Goal: Task Accomplishment & Management: Complete application form

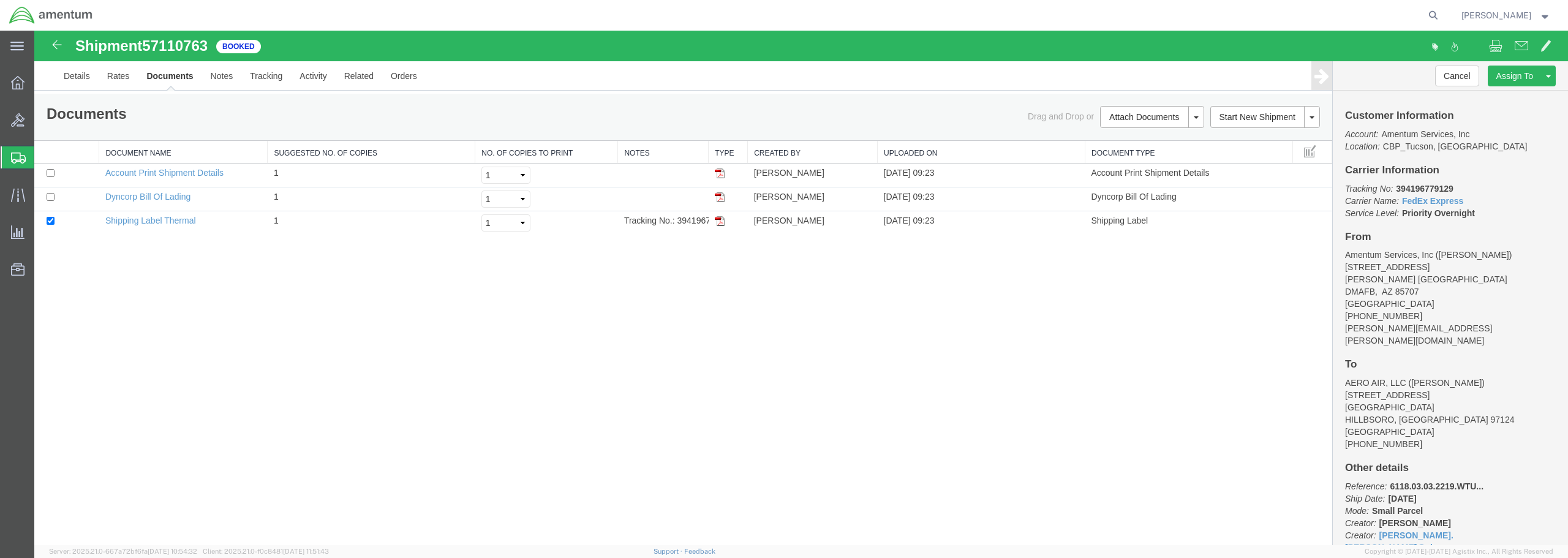
click at [0, 0] on span "Create from Template" at bounding box center [0, 0] width 0 height 0
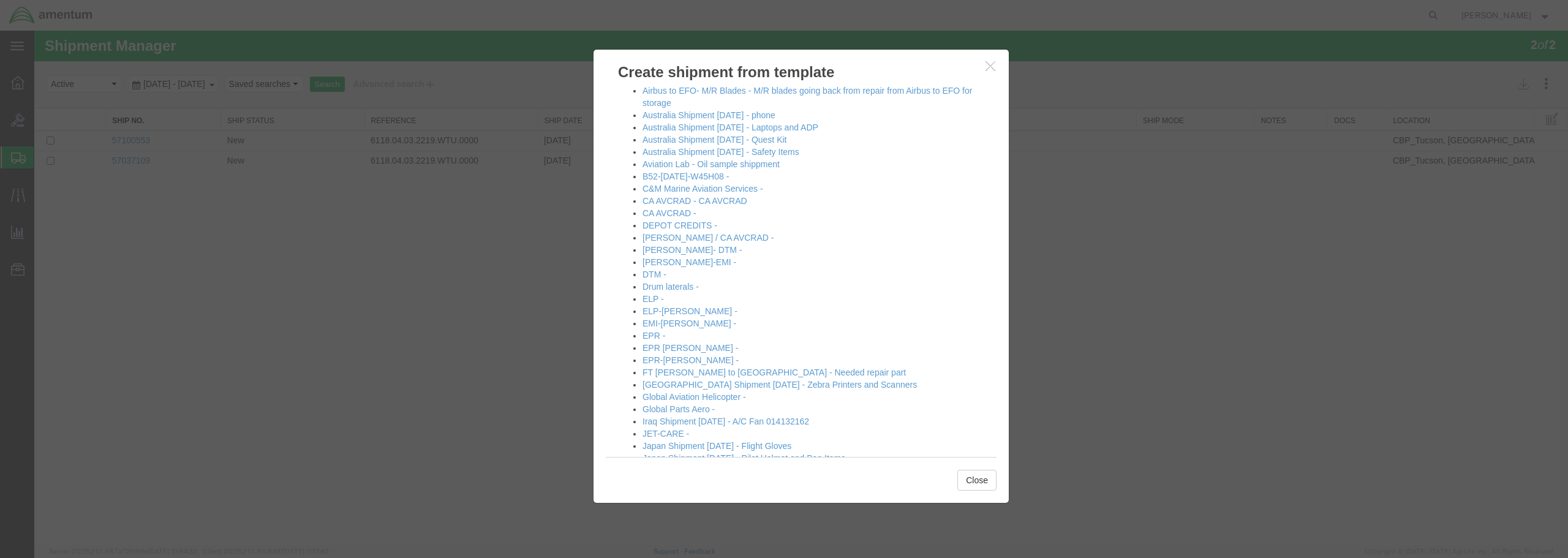
scroll to position [184, 0]
click at [666, 257] on link "[PERSON_NAME]-EMI -" at bounding box center [690, 259] width 94 height 10
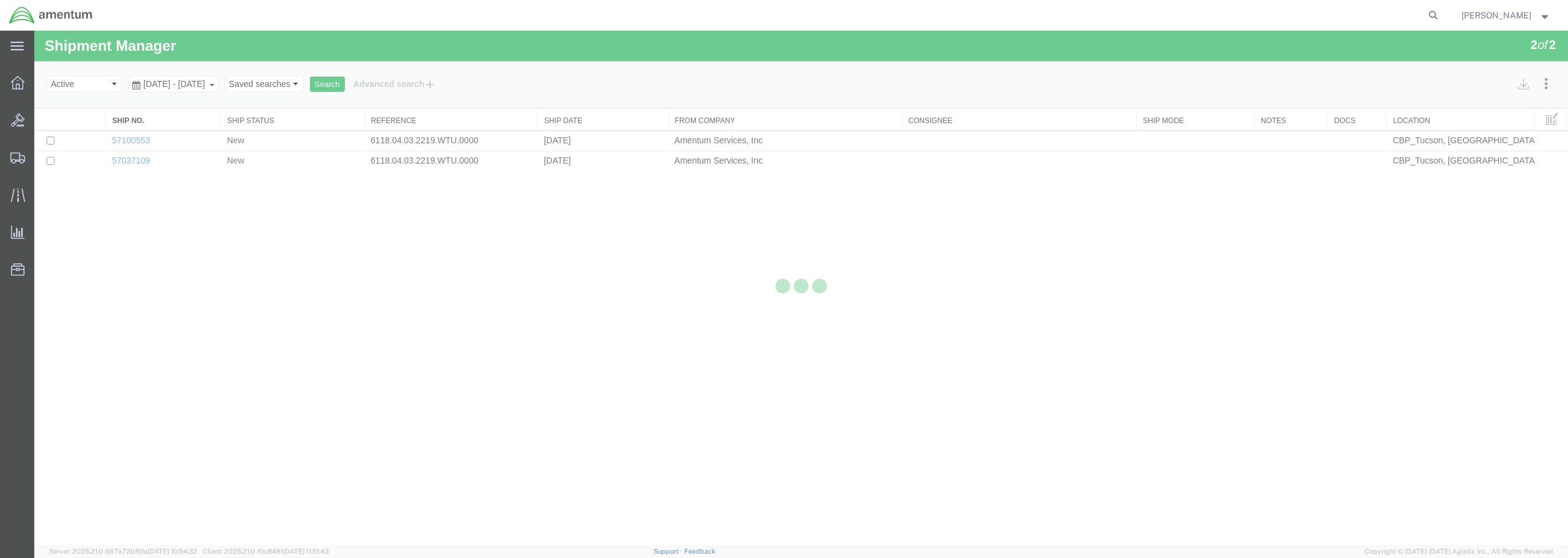
select select "49949"
select select "49931"
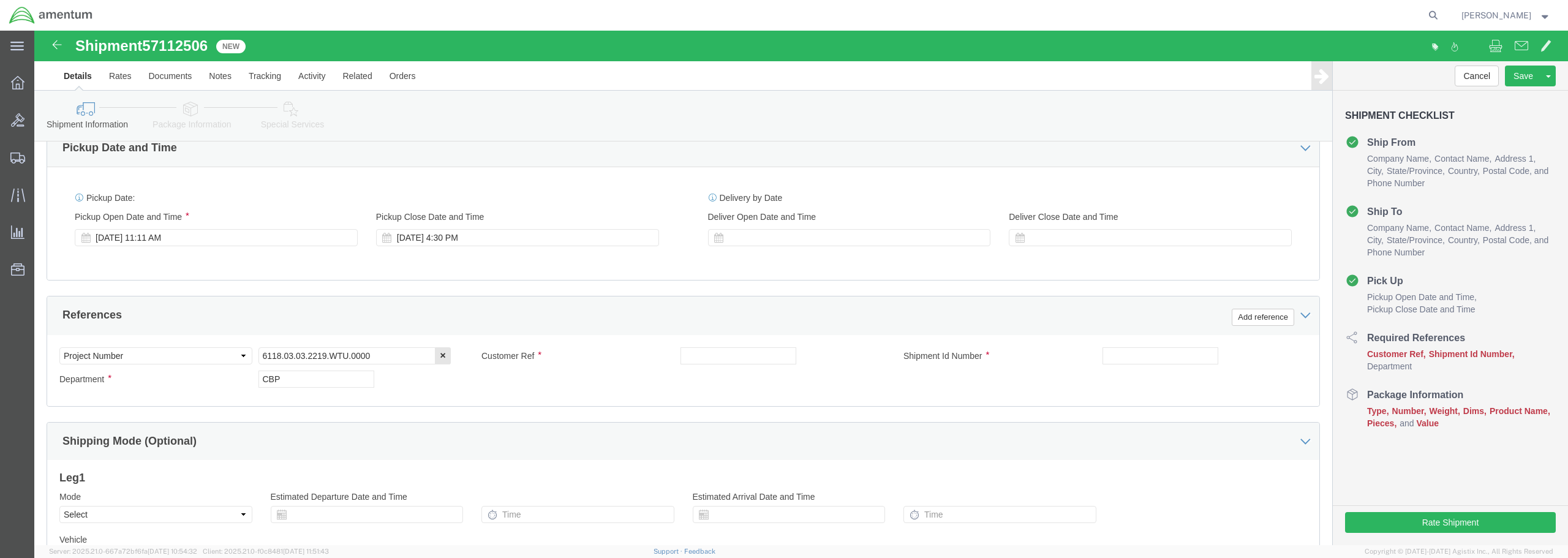
scroll to position [490, 0]
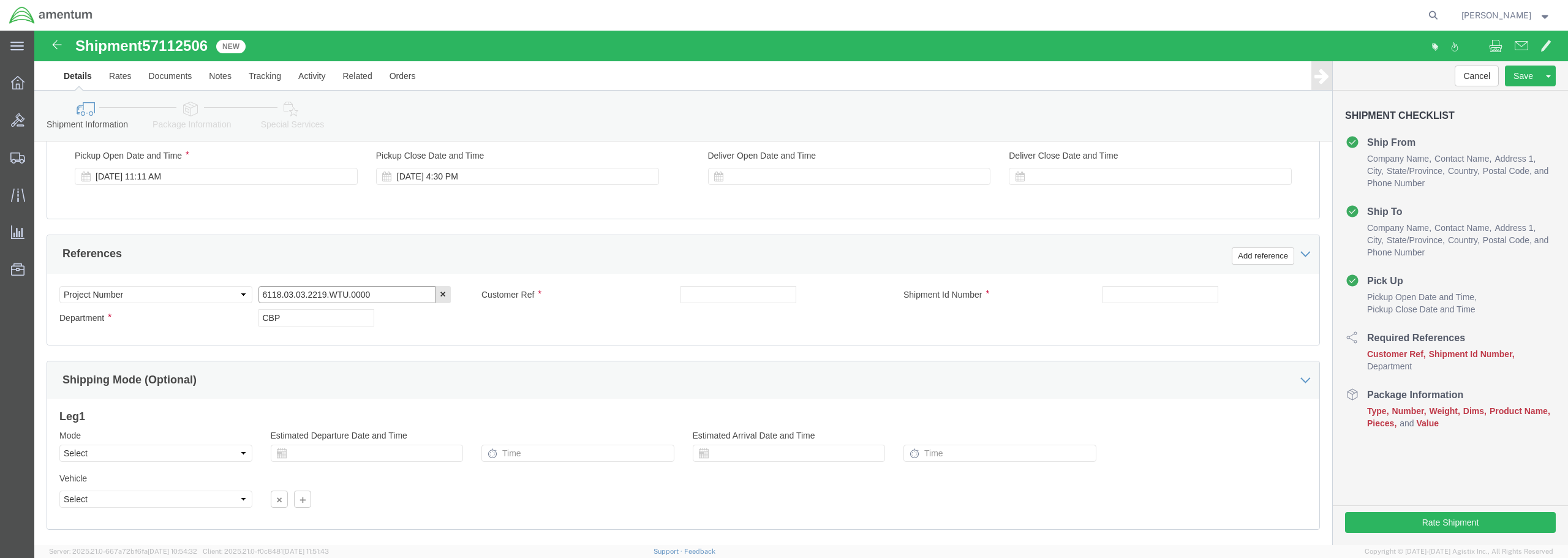
click input "6118.03.03.2219.WTU.0000"
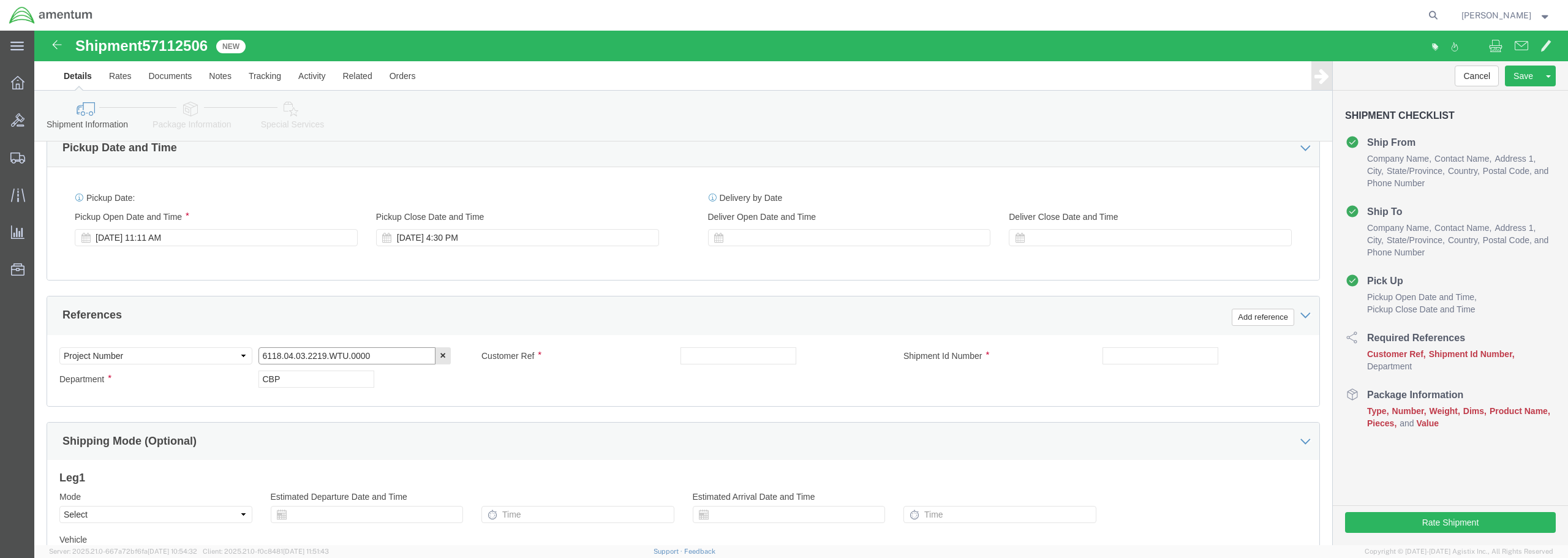
type input "6118.04.03.2219.WTU.0000"
click input "text"
type input "s"
drag, startPoint x: 751, startPoint y: 325, endPoint x: 618, endPoint y: 320, distance: 133.1
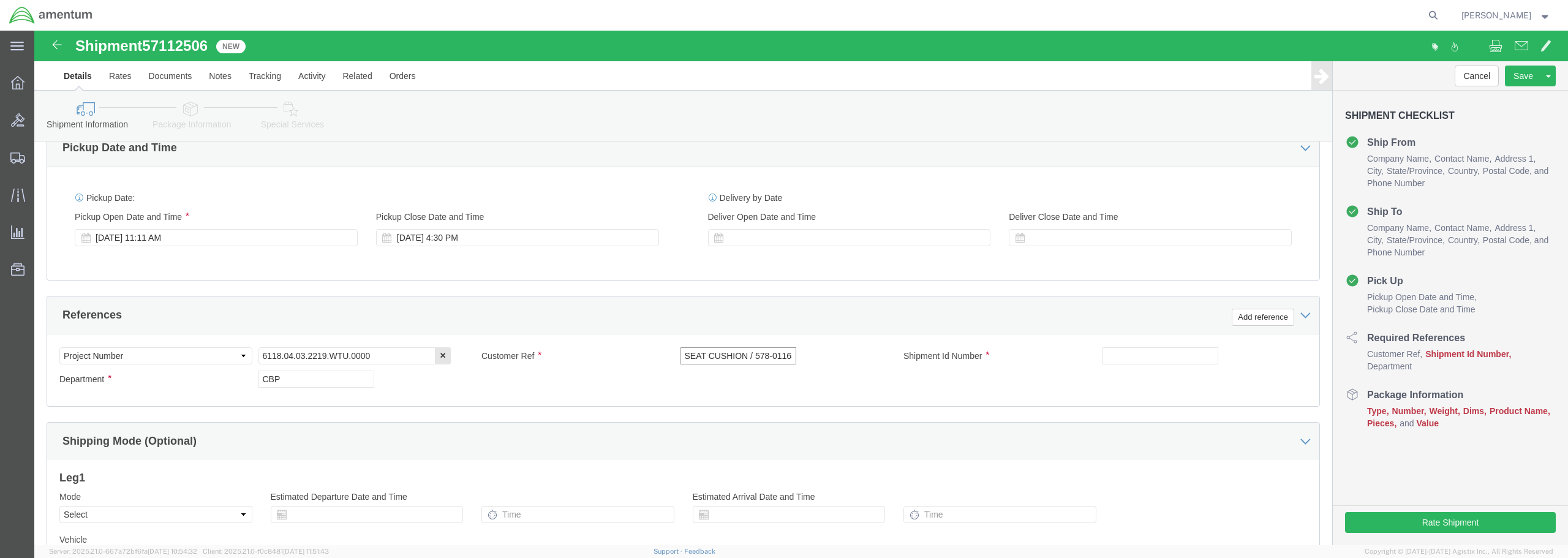
click div "Customer Ref SEAT CUSHION / 578-011659"
type input "SEAT CUSHION / 578-011659"
paste input "SEAT CUSHION / 578-011659"
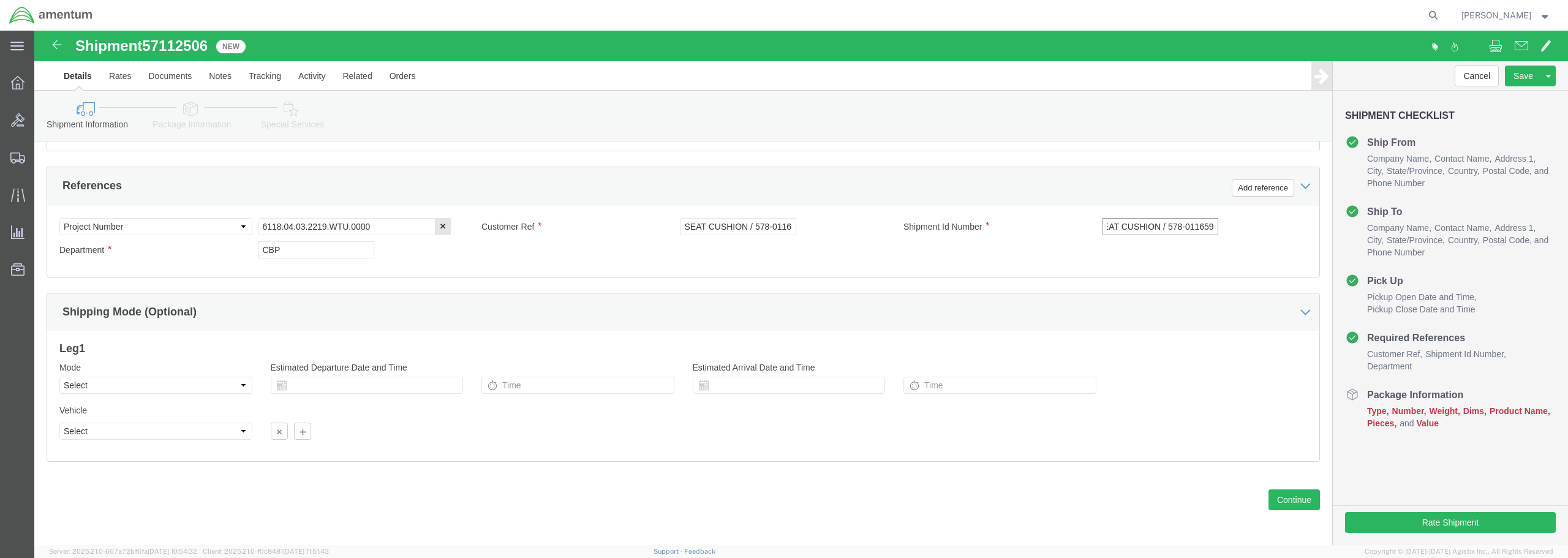
scroll to position [560, 0]
type input "SEAT CUSHION / 578-011659"
click button "Continue"
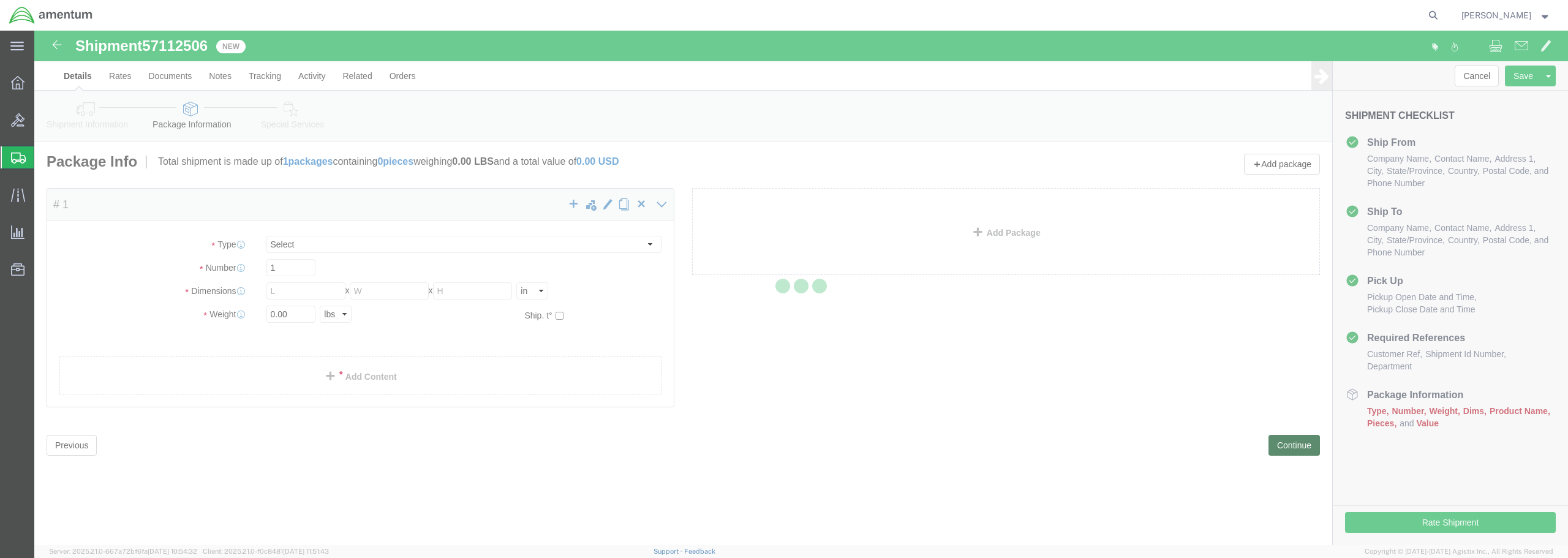
select select "CBOX"
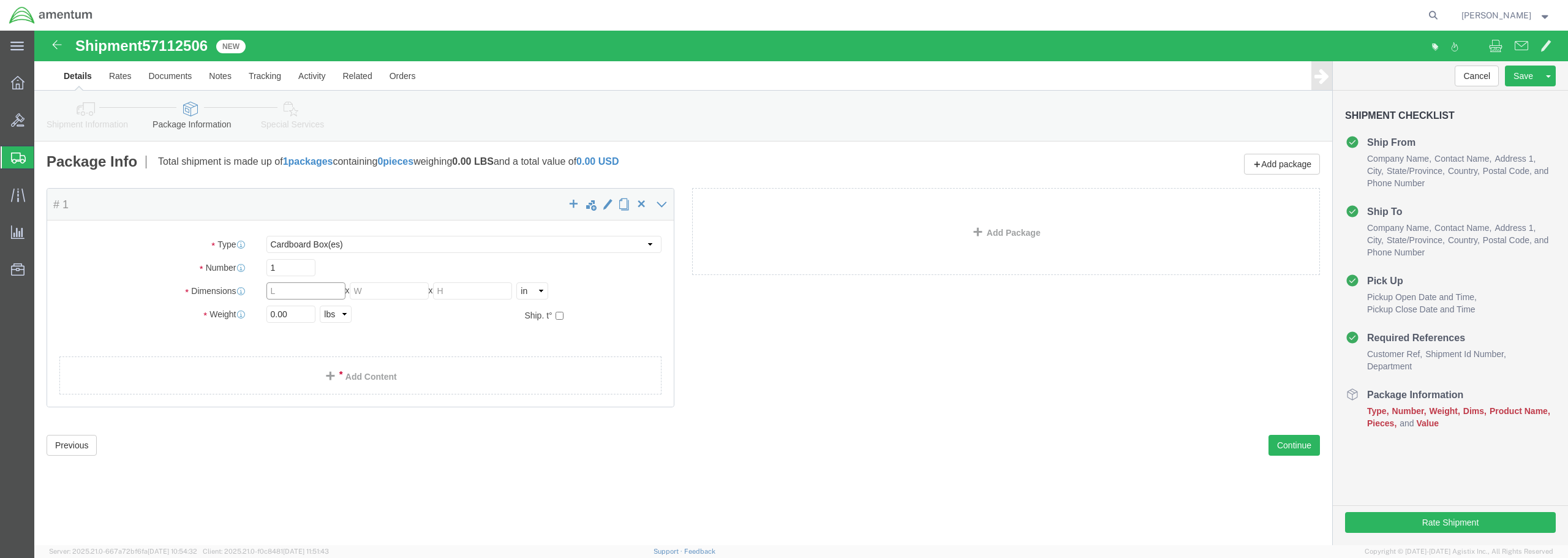
drag, startPoint x: 252, startPoint y: 259, endPoint x: 232, endPoint y: 259, distance: 20.0
click input "text"
type input "10"
type input "7"
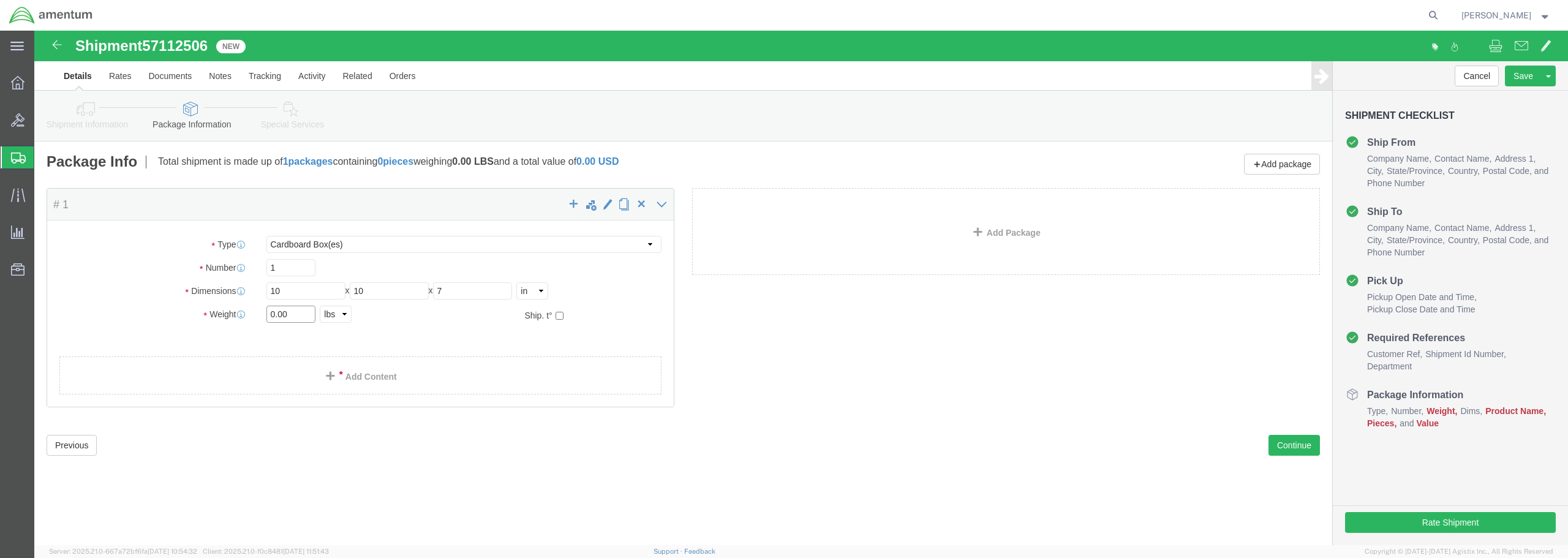
drag, startPoint x: 260, startPoint y: 282, endPoint x: 224, endPoint y: 282, distance: 36.0
click div "0.00 Select kgs lbs"
type input "1.00"
click link "Add Content"
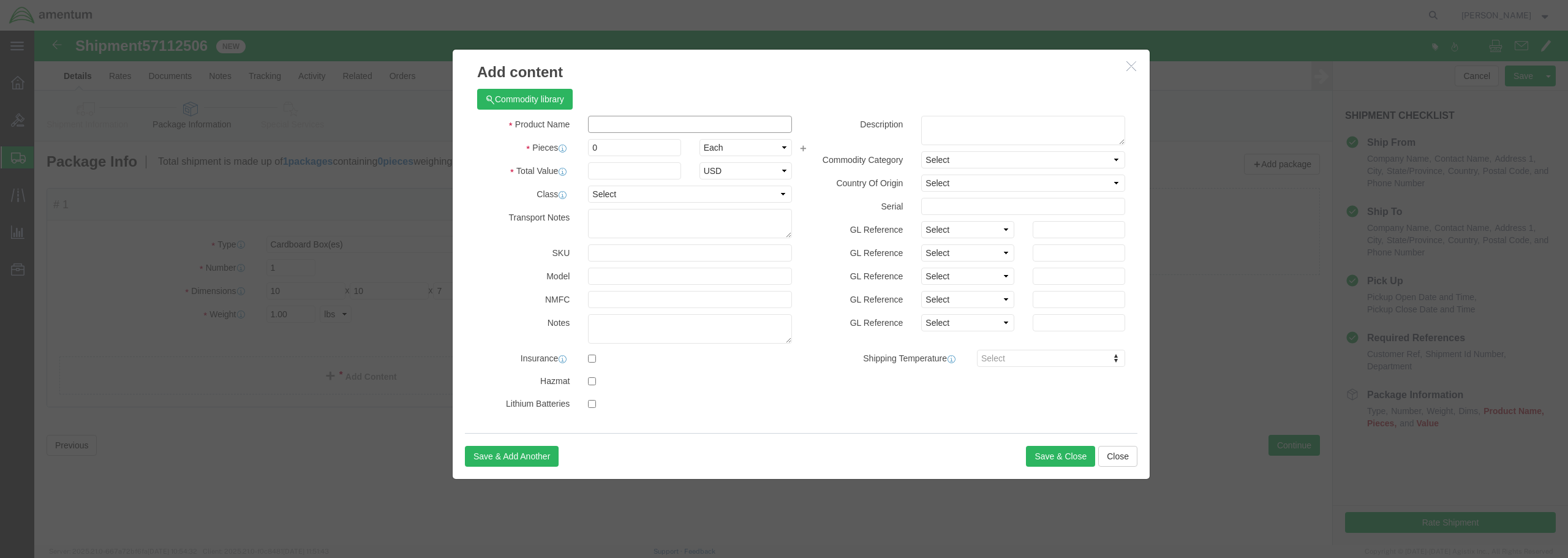
paste input "SEAT CUSHION / 578-011659"
type input "SEAT CUSHION / 578-011659"
drag, startPoint x: 569, startPoint y: 115, endPoint x: 544, endPoint y: 116, distance: 25.0
click div "Pieces 0 Select Bag Barrels 100Board Feet Bottle Box Blister Pack Carats Can Ca…"
type input "1"
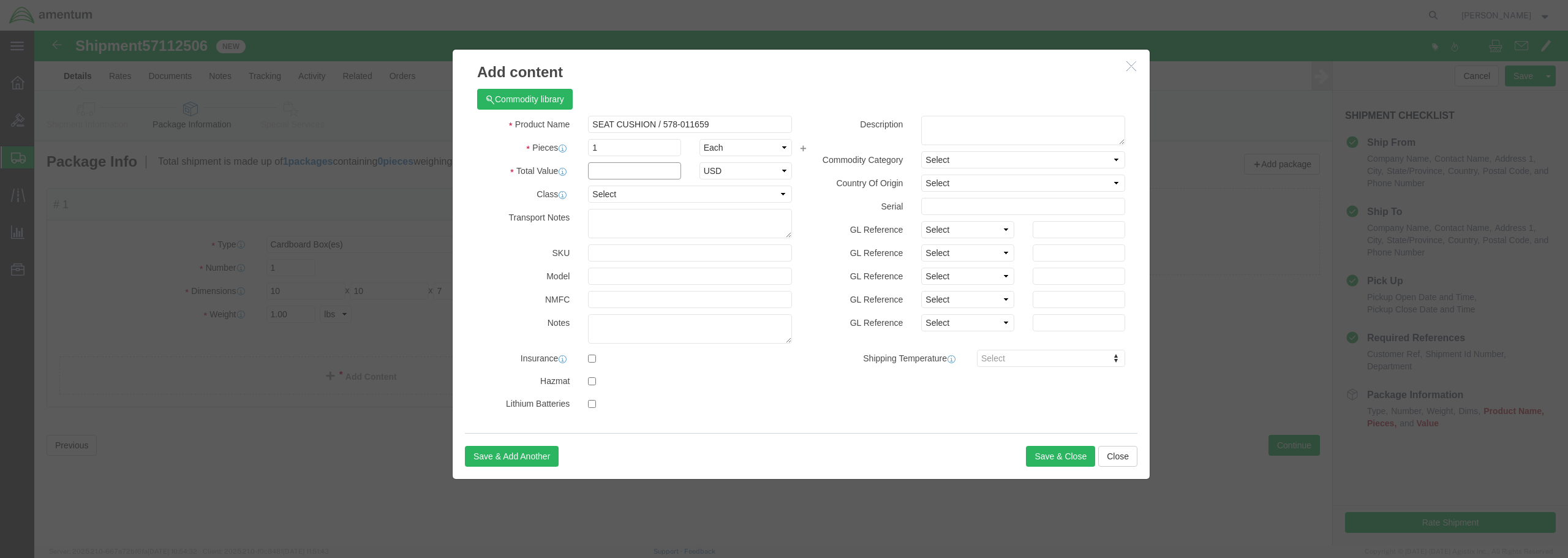
click input "text"
type input "201.86"
click select "Select 50 55 60 65 70 85 92.5 100 125 175 250 300 400"
select select "300"
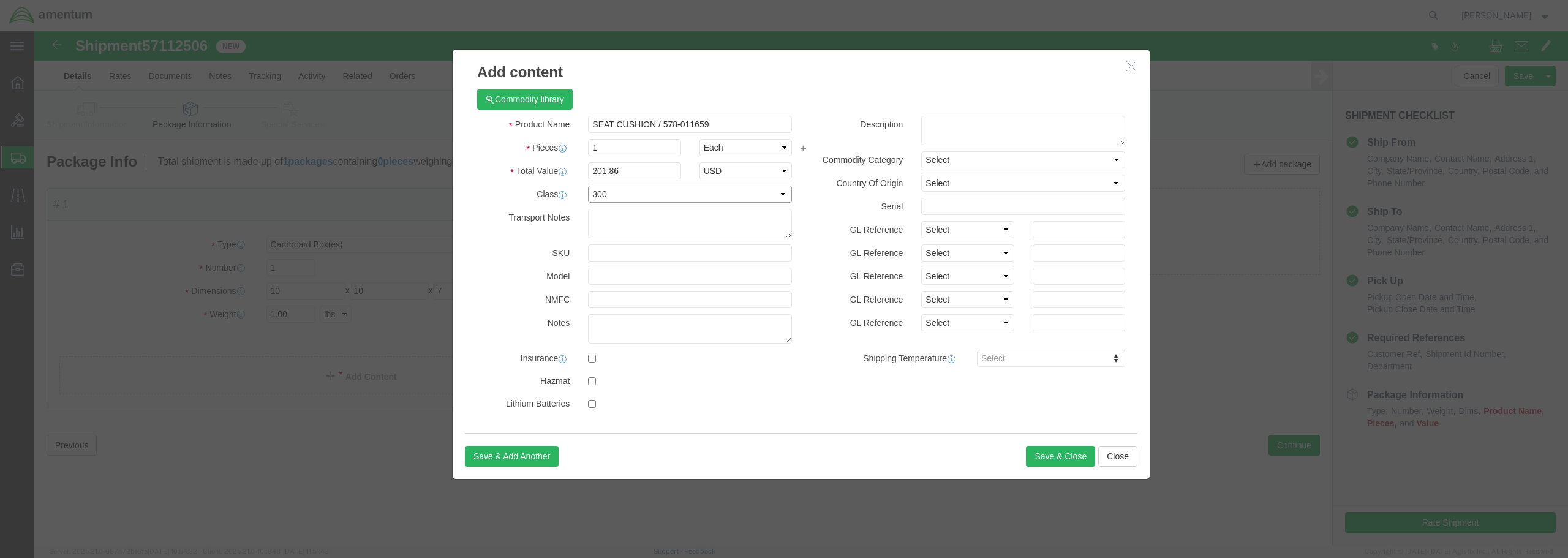
click select "Select 50 55 60 65 70 85 92.5 100 125 175 250 300 400"
click button "Save & Close"
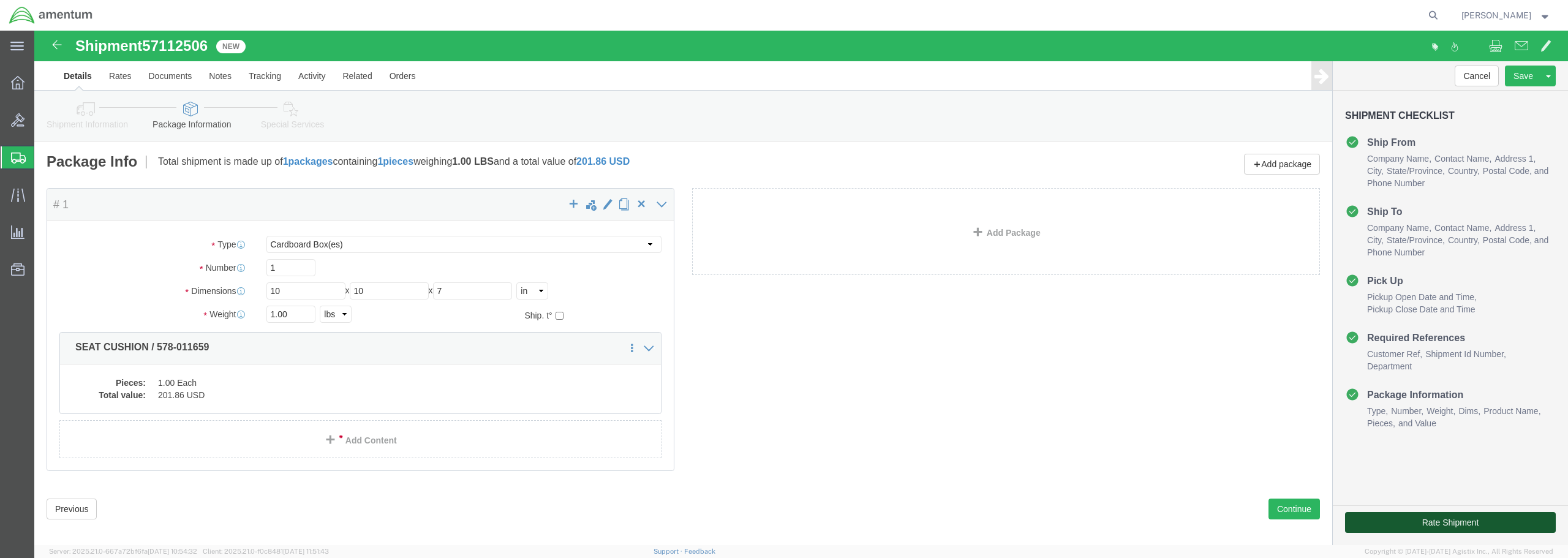
click button "Rate Shipment"
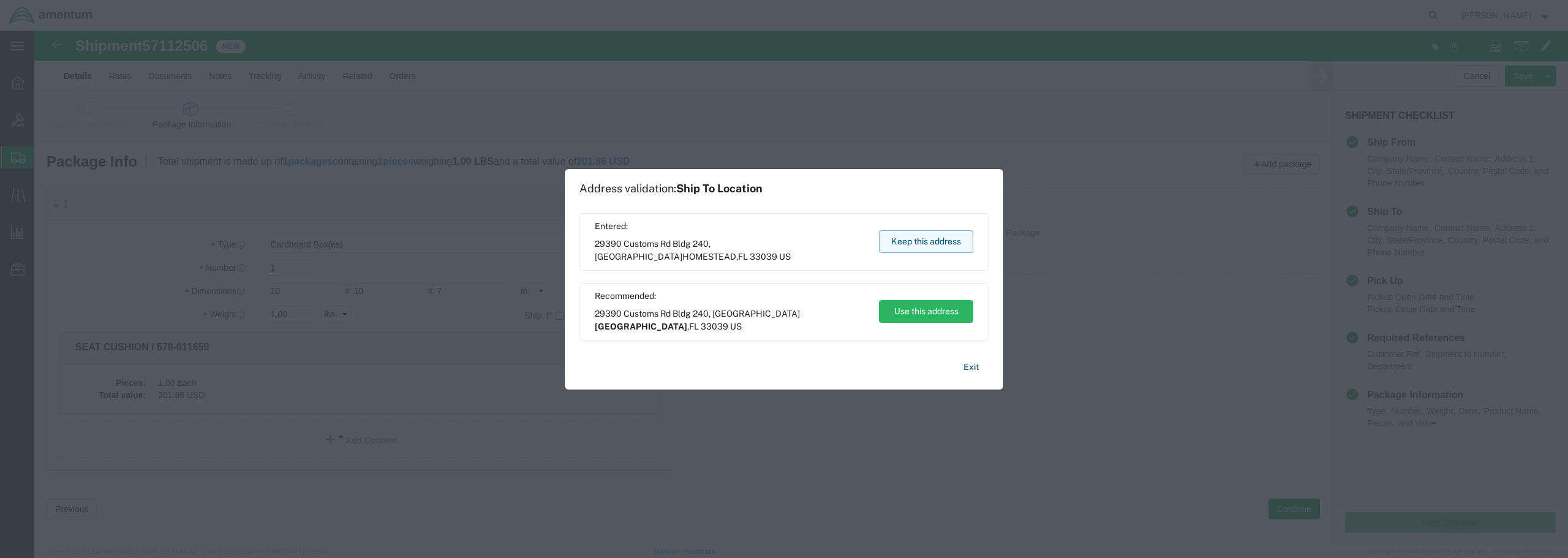
click at [923, 245] on button "Keep this address" at bounding box center [926, 241] width 94 height 23
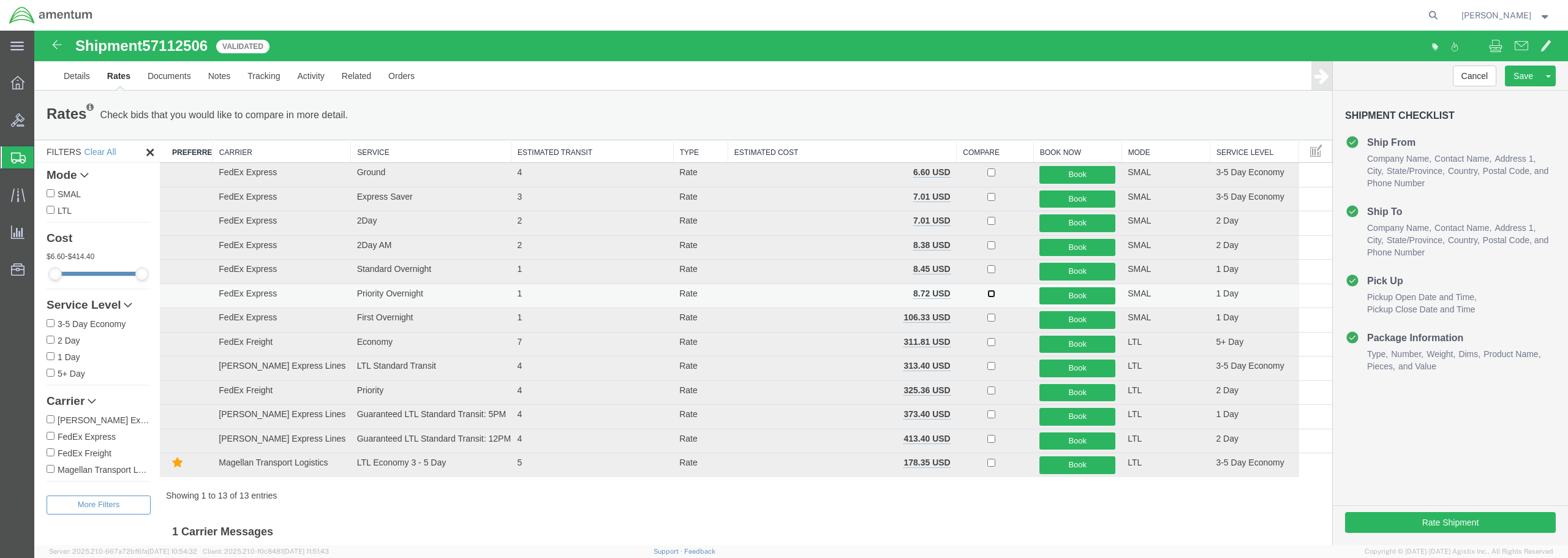
click at [988, 296] on input "checkbox" at bounding box center [991, 293] width 8 height 8
checkbox input "true"
click at [1066, 299] on button "Book" at bounding box center [1077, 296] width 76 height 17
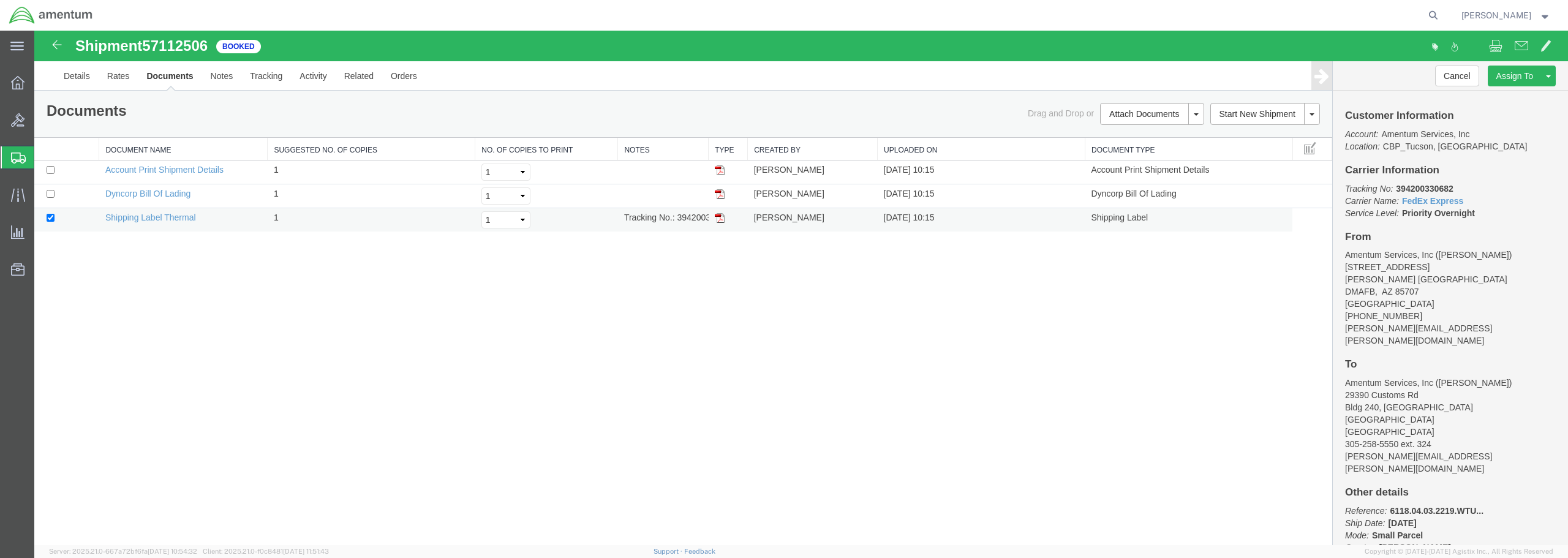
click at [723, 217] on img at bounding box center [720, 218] width 10 height 10
